Goal: Information Seeking & Learning: Learn about a topic

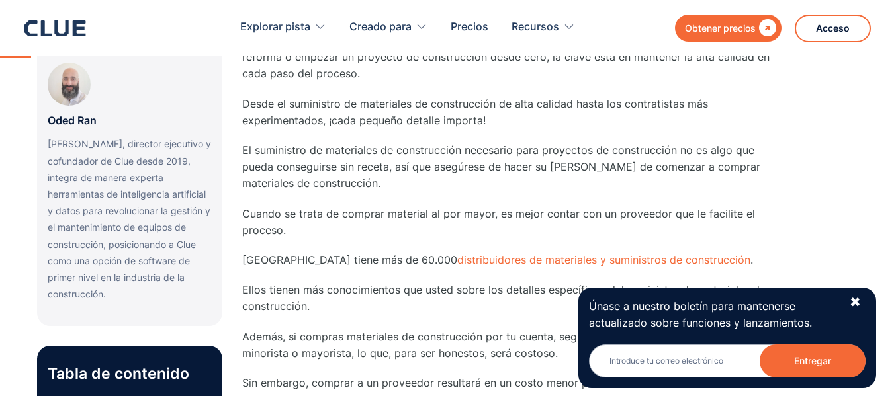
scroll to position [390, 0]
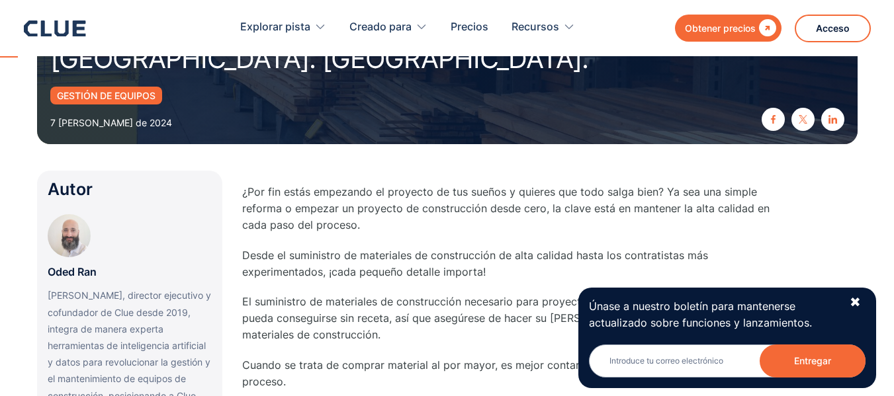
drag, startPoint x: 900, startPoint y: 23, endPoint x: 903, endPoint y: 31, distance: 8.6
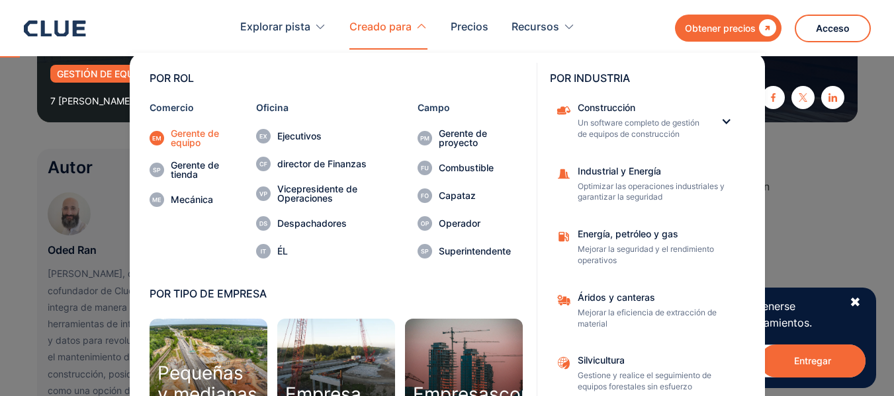
click at [197, 136] on font "Gerente de equipo" at bounding box center [195, 138] width 48 height 21
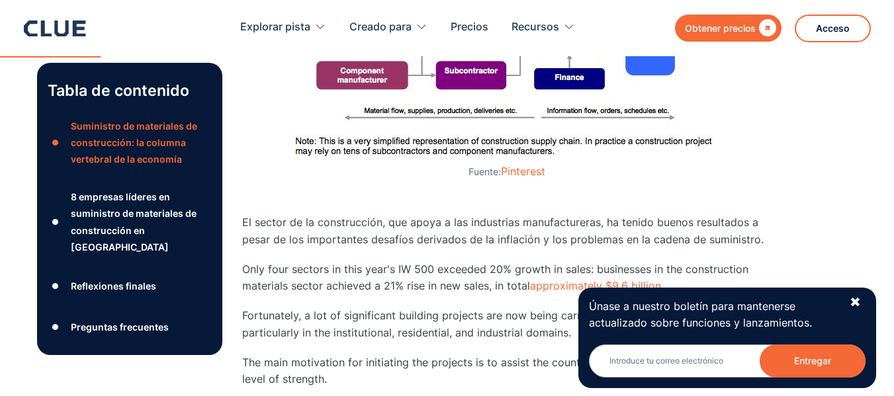
scroll to position [1289, 0]
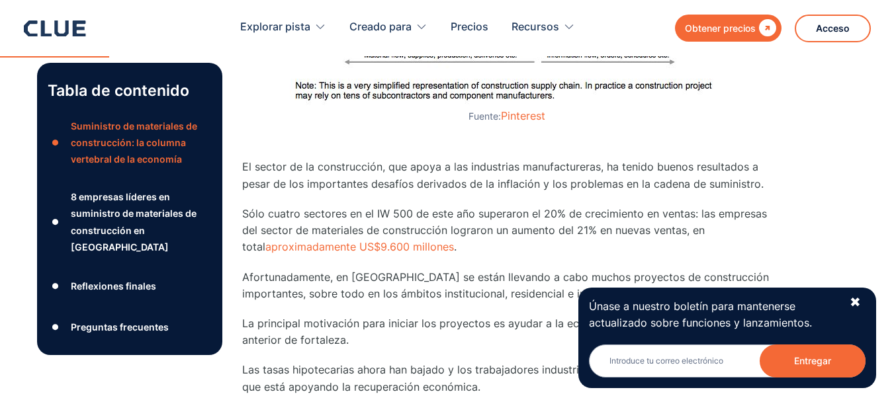
click at [853, 293] on div "Únase a nuestro boletín para mantenerse actualizado sobre funciones y lanzamien…" at bounding box center [727, 338] width 298 height 101
click at [862, 299] on div "Únase a nuestro boletín para mantenerse actualizado sobre funciones y lanzamien…" at bounding box center [727, 338] width 298 height 101
click at [858, 299] on font "✖" at bounding box center [855, 302] width 11 height 16
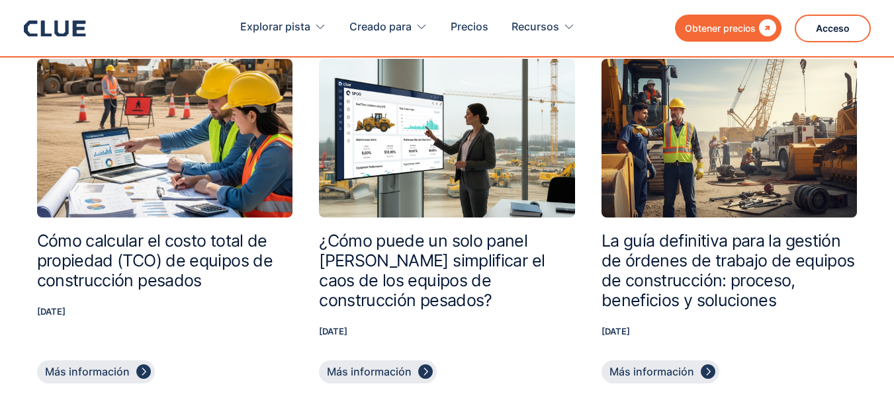
scroll to position [13272, 0]
